Goal: Task Accomplishment & Management: Use online tool/utility

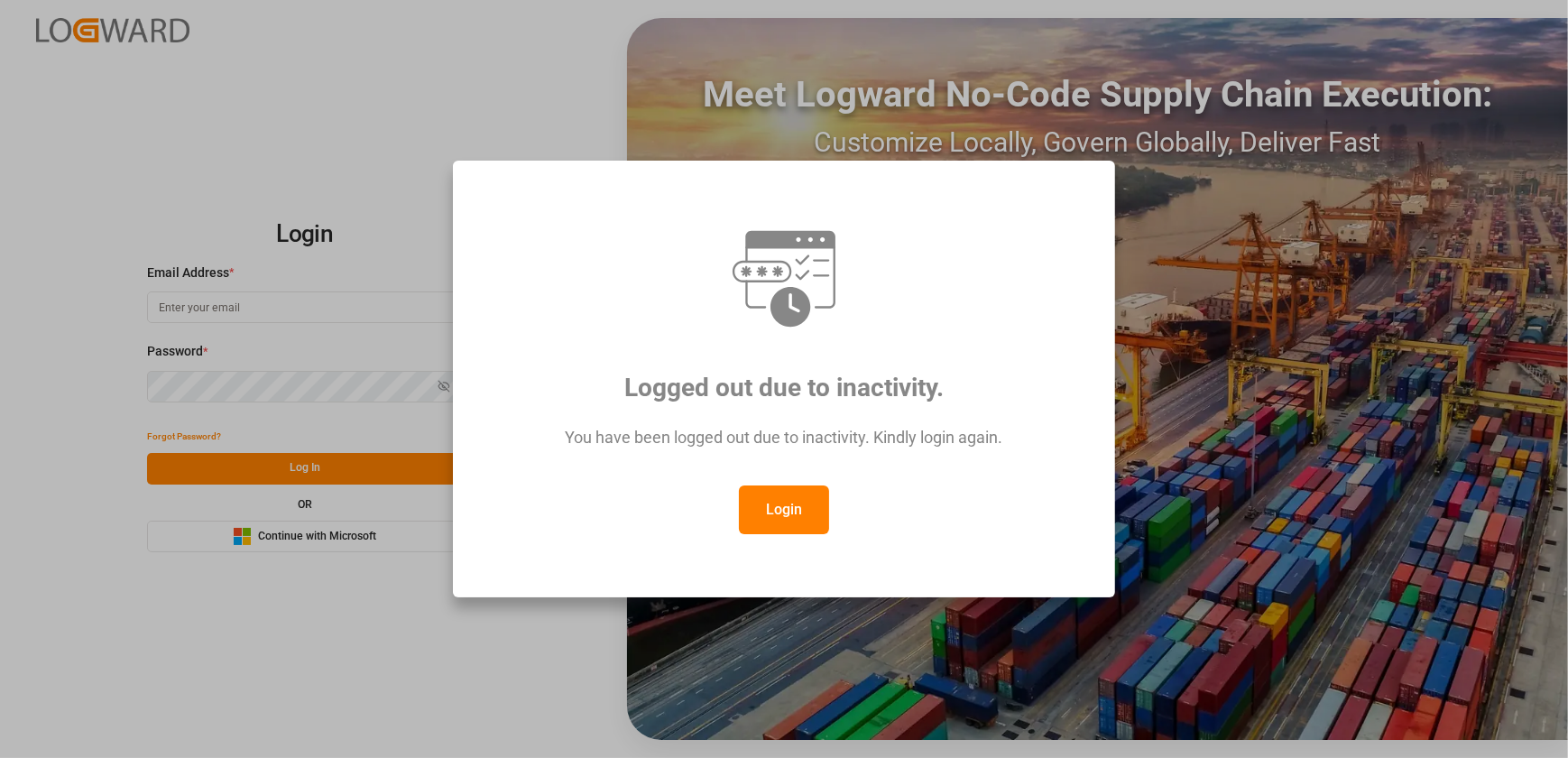
click at [794, 526] on button "Login" at bounding box center [784, 508] width 90 height 48
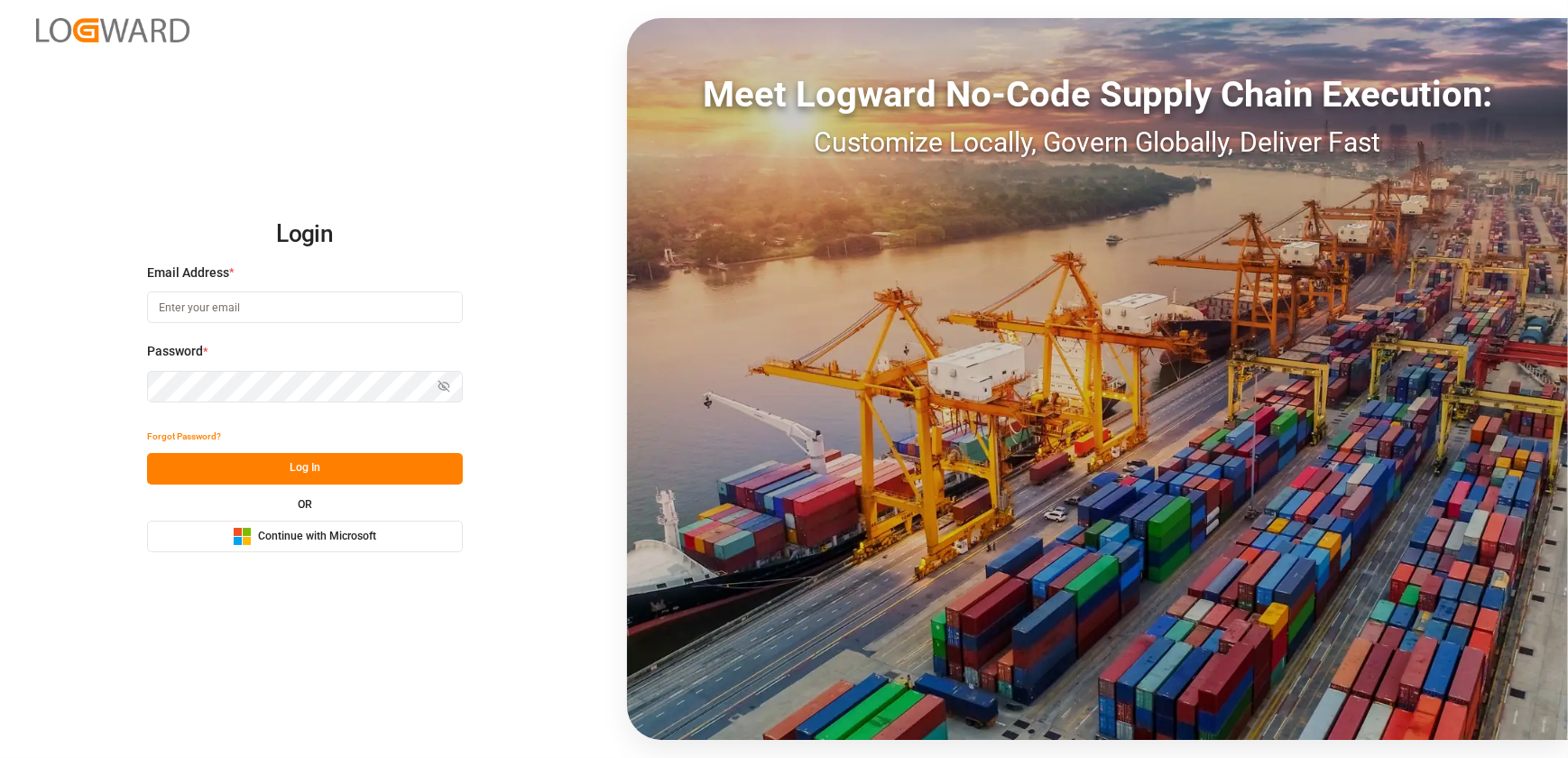
click at [319, 476] on button "Log In" at bounding box center [305, 468] width 316 height 31
click at [289, 531] on span "Continue with Microsoft" at bounding box center [317, 536] width 119 height 16
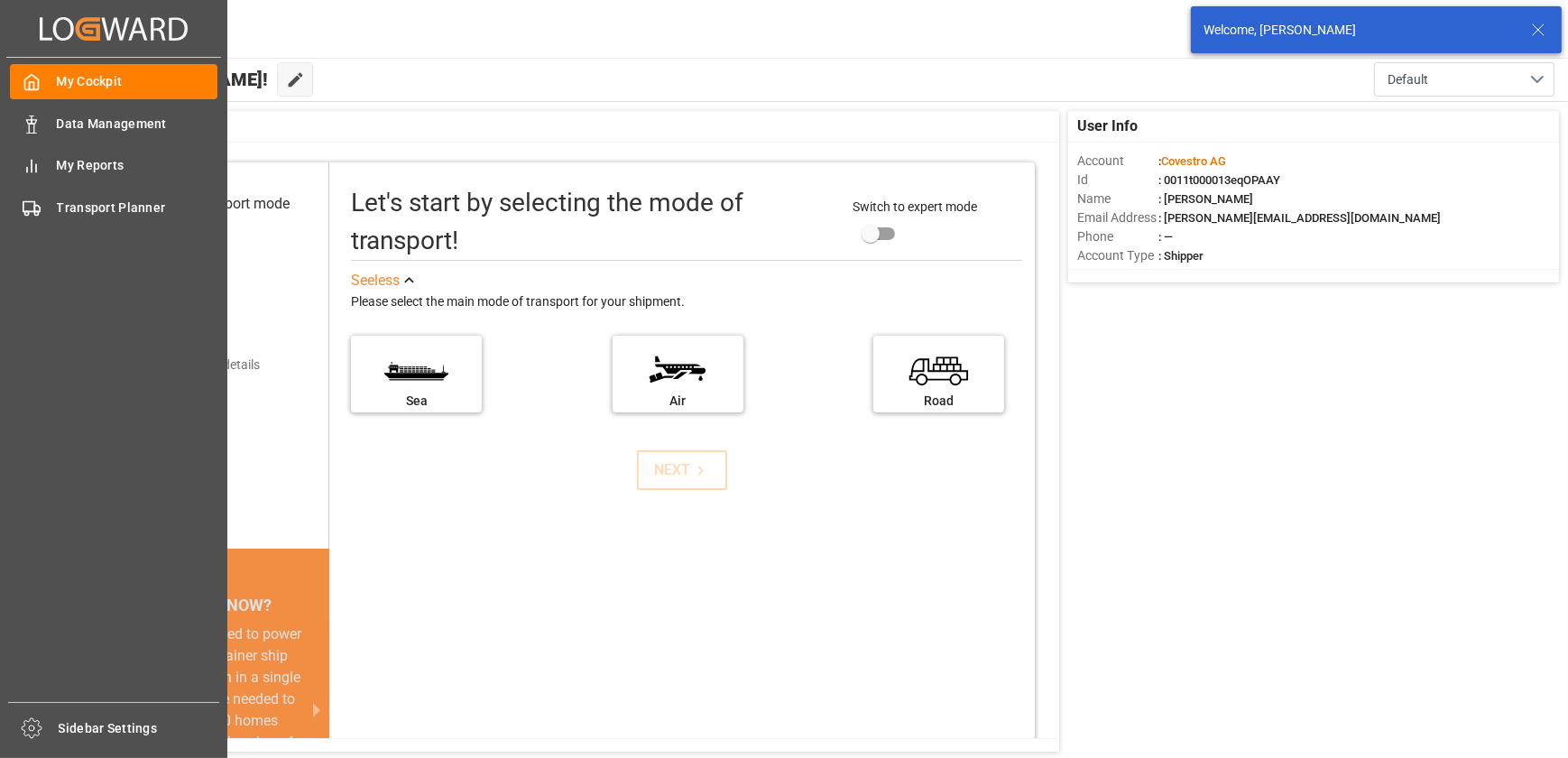
click at [1, 212] on div "Created by potrace 1.15, written by [PERSON_NAME] [DATE]-[DATE] Created by potr…" at bounding box center [114, 373] width 228 height 747
click at [71, 210] on span "Transport Planner" at bounding box center [138, 208] width 161 height 19
